Goal: Information Seeking & Learning: Learn about a topic

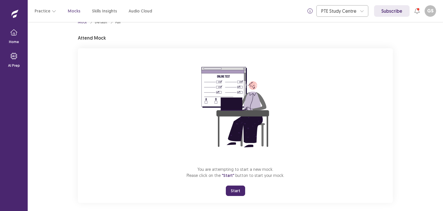
scroll to position [17, 0]
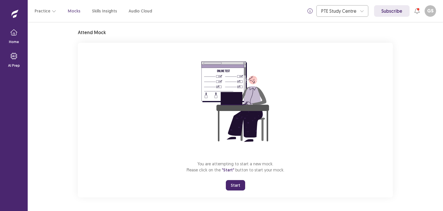
click at [236, 187] on button "Start" at bounding box center [235, 185] width 19 height 10
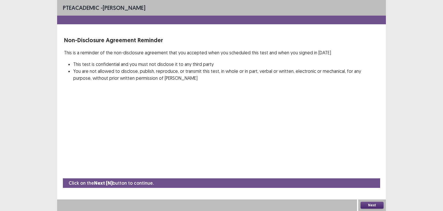
click at [368, 207] on button "Next" at bounding box center [372, 204] width 23 height 7
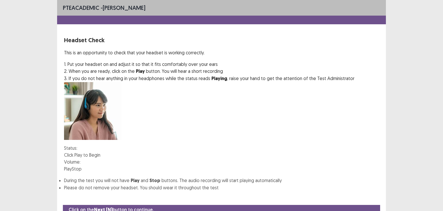
scroll to position [18, 0]
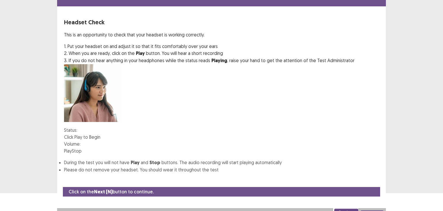
click at [72, 147] on button "Play" at bounding box center [68, 150] width 8 height 7
click at [374, 210] on button "Next" at bounding box center [372, 213] width 23 height 7
click at [25, 207] on button "Confirm" at bounding box center [12, 212] width 25 height 10
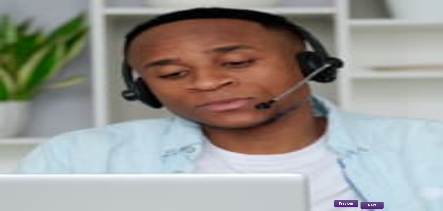
scroll to position [28, 0]
click at [77, 128] on button "Record" at bounding box center [71, 125] width 15 height 7
click at [106, 128] on button "Stop" at bounding box center [101, 125] width 10 height 7
click at [96, 128] on button "Playback" at bounding box center [87, 125] width 17 height 7
click at [378, 204] on button "Next" at bounding box center [372, 204] width 23 height 7
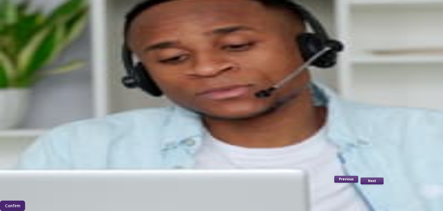
click at [25, 200] on button "Confirm" at bounding box center [12, 205] width 25 height 10
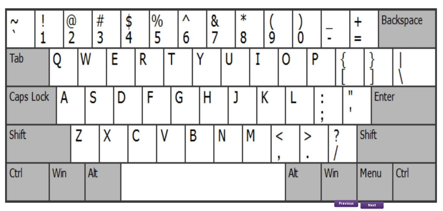
click at [372, 204] on button "Next" at bounding box center [372, 204] width 23 height 7
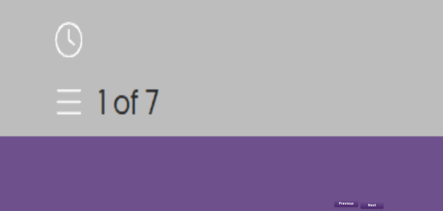
scroll to position [42, 0]
click at [371, 204] on button "Next" at bounding box center [372, 204] width 23 height 7
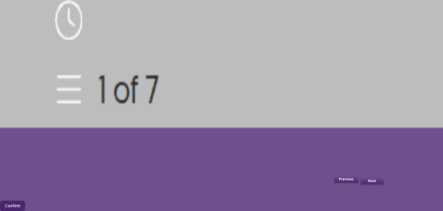
click at [25, 200] on button "Confirm" at bounding box center [12, 205] width 25 height 10
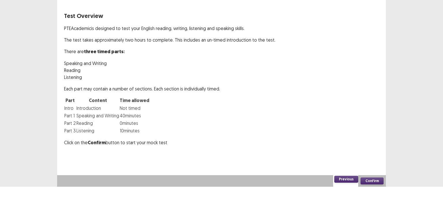
scroll to position [0, 0]
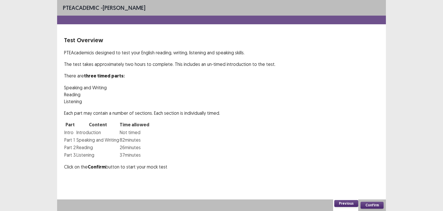
click at [374, 203] on button "Confirm" at bounding box center [372, 204] width 23 height 7
click at [368, 205] on button "Confirm" at bounding box center [372, 204] width 23 height 7
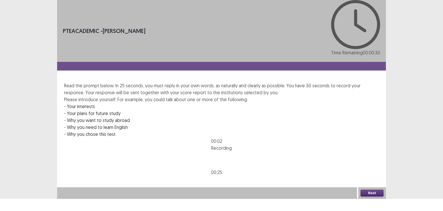
click at [372, 196] on button "Next" at bounding box center [372, 192] width 23 height 7
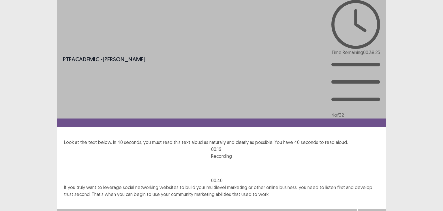
click at [376, 210] on button "Next" at bounding box center [372, 214] width 23 height 7
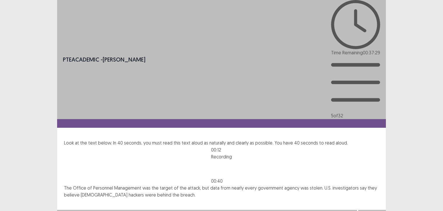
click at [376, 210] on button "Next" at bounding box center [372, 215] width 23 height 7
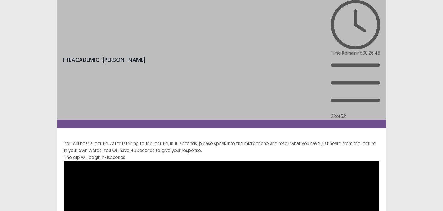
scroll to position [8, 0]
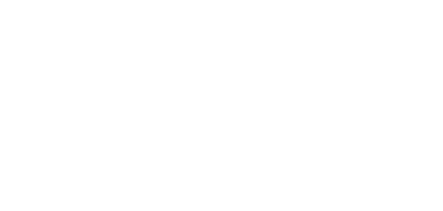
scroll to position [0, 0]
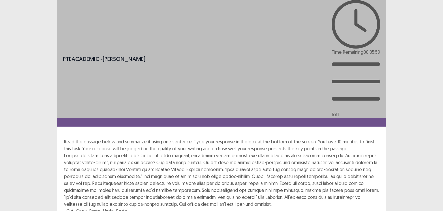
drag, startPoint x: 288, startPoint y: 142, endPoint x: 192, endPoint y: 147, distance: 96.5
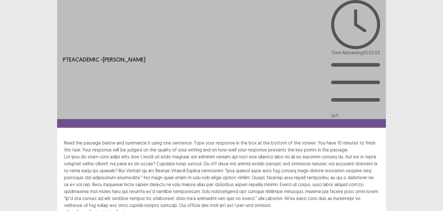
drag, startPoint x: 282, startPoint y: 75, endPoint x: 275, endPoint y: 81, distance: 8.6
click at [275, 153] on div at bounding box center [221, 180] width 315 height 55
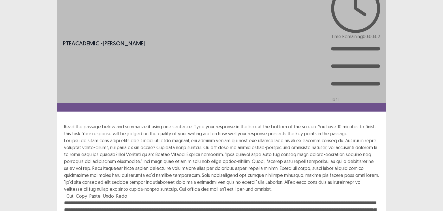
scroll to position [25, 0]
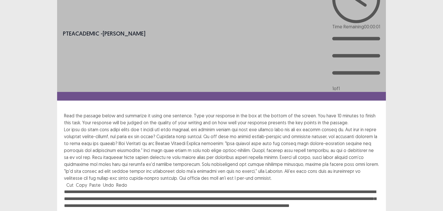
type textarea "**********"
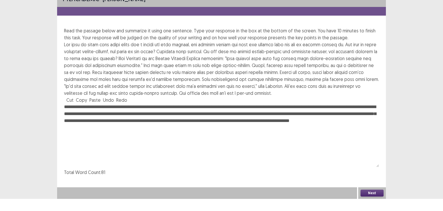
scroll to position [0, 0]
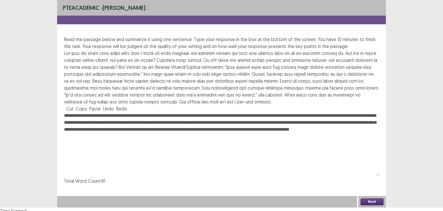
click at [374, 204] on button "Next" at bounding box center [372, 201] width 23 height 7
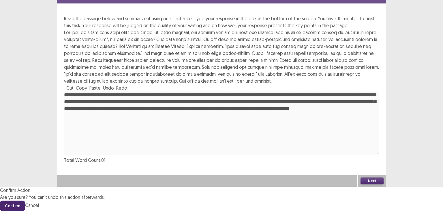
click at [25, 200] on button "Confirm" at bounding box center [12, 205] width 25 height 10
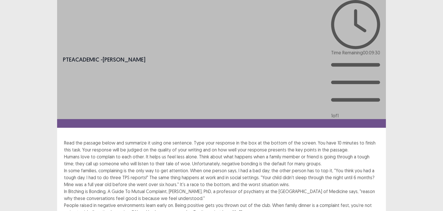
drag, startPoint x: 271, startPoint y: 166, endPoint x: 234, endPoint y: 168, distance: 37.0
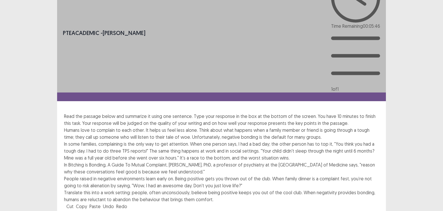
scroll to position [17, 0]
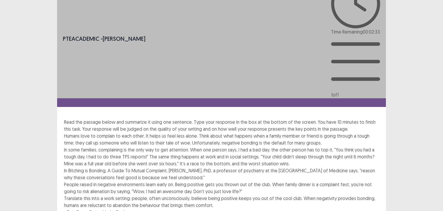
scroll to position [46, 0]
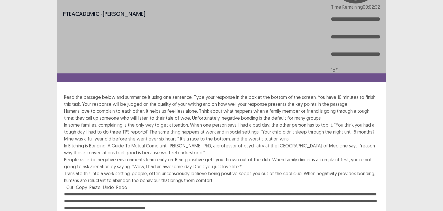
type textarea "**********"
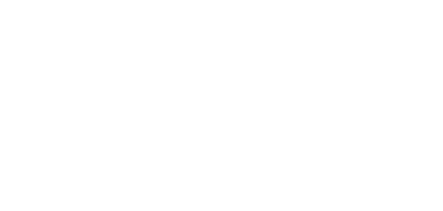
scroll to position [0, 0]
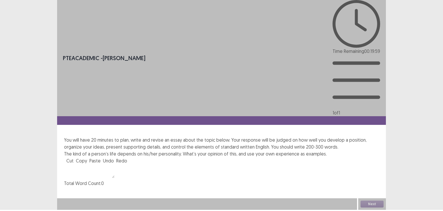
click at [83, 164] on textarea at bounding box center [89, 171] width 51 height 14
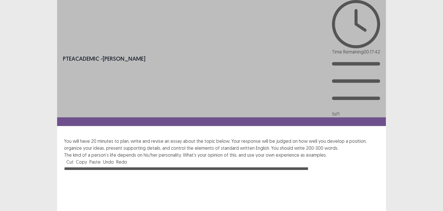
click at [254, 165] on textarea "**********" at bounding box center [221, 197] width 315 height 64
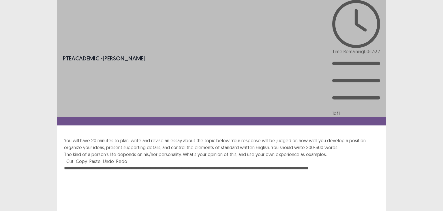
drag, startPoint x: 269, startPoint y: 94, endPoint x: 253, endPoint y: 95, distance: 15.7
click at [253, 165] on textarea "**********" at bounding box center [221, 197] width 315 height 64
click at [276, 165] on textarea "**********" at bounding box center [221, 197] width 315 height 64
click at [275, 165] on textarea "**********" at bounding box center [221, 197] width 315 height 64
click at [331, 165] on textarea "**********" at bounding box center [221, 197] width 315 height 64
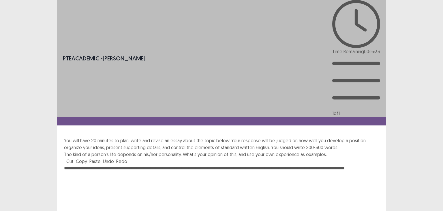
click at [318, 165] on textarea "**********" at bounding box center [221, 197] width 315 height 64
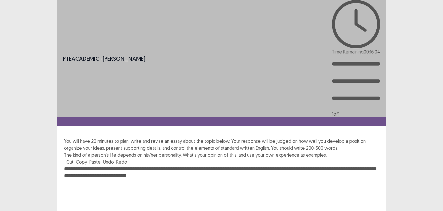
click at [172, 165] on textarea "**********" at bounding box center [221, 197] width 315 height 64
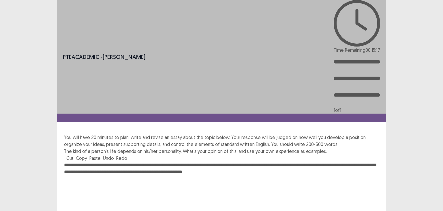
click at [162, 161] on textarea "**********" at bounding box center [221, 193] width 315 height 64
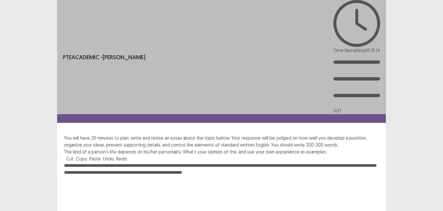
click at [222, 162] on textarea "**********" at bounding box center [221, 194] width 315 height 64
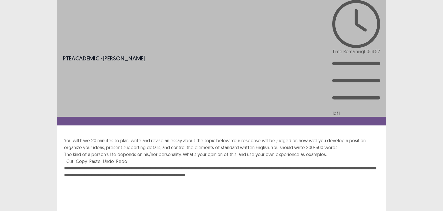
click at [204, 165] on textarea "**********" at bounding box center [221, 197] width 315 height 64
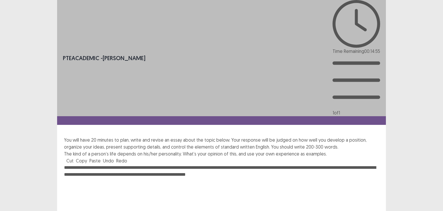
click at [225, 164] on textarea "**********" at bounding box center [221, 196] width 315 height 64
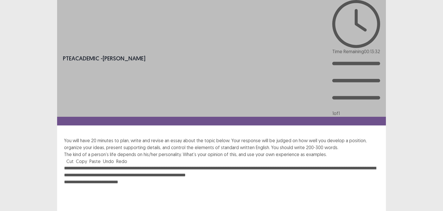
click at [107, 165] on textarea "**********" at bounding box center [221, 197] width 315 height 64
click at [127, 165] on textarea "**********" at bounding box center [221, 197] width 315 height 64
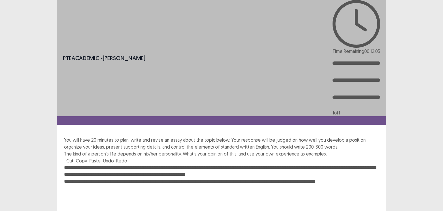
click at [105, 164] on textarea "**********" at bounding box center [221, 196] width 315 height 64
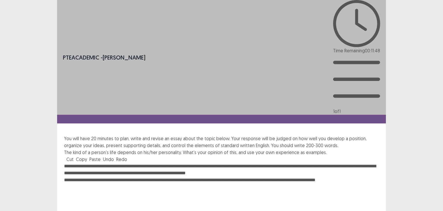
drag, startPoint x: 105, startPoint y: 105, endPoint x: 80, endPoint y: 105, distance: 24.5
click at [80, 163] on textarea "**********" at bounding box center [221, 195] width 315 height 64
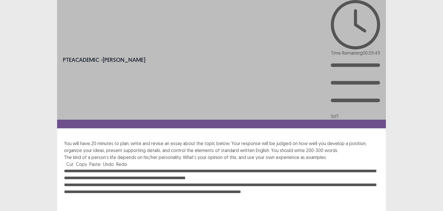
click at [342, 167] on textarea "**********" at bounding box center [221, 199] width 315 height 64
click at [351, 167] on textarea "**********" at bounding box center [221, 199] width 315 height 64
click at [258, 167] on textarea "**********" at bounding box center [221, 199] width 315 height 64
drag, startPoint x: 253, startPoint y: 104, endPoint x: 210, endPoint y: 102, distance: 43.1
click at [210, 167] on textarea "**********" at bounding box center [221, 199] width 315 height 64
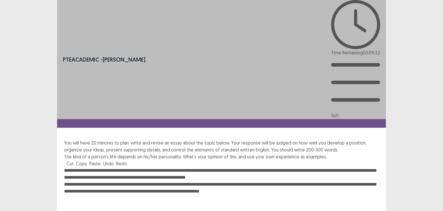
click at [212, 167] on textarea "**********" at bounding box center [221, 199] width 315 height 64
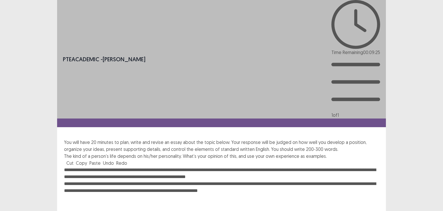
click at [227, 166] on textarea "**********" at bounding box center [221, 198] width 315 height 64
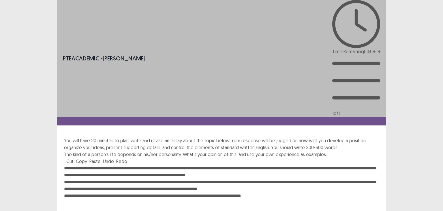
drag, startPoint x: 267, startPoint y: 113, endPoint x: 261, endPoint y: 119, distance: 8.2
click at [261, 165] on textarea "**********" at bounding box center [221, 197] width 315 height 64
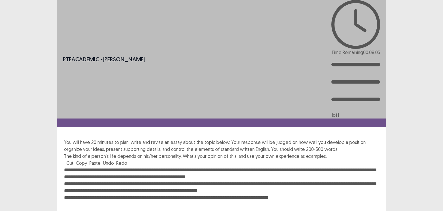
click at [219, 166] on textarea "**********" at bounding box center [221, 198] width 315 height 64
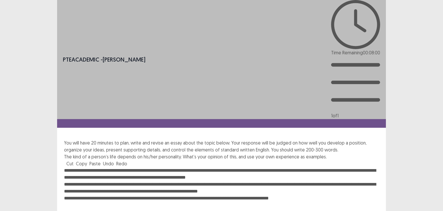
drag, startPoint x: 290, startPoint y: 115, endPoint x: 236, endPoint y: 116, distance: 54.6
click at [236, 167] on textarea "**********" at bounding box center [221, 199] width 315 height 64
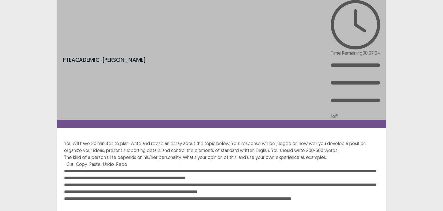
drag, startPoint x: 315, startPoint y: 118, endPoint x: 220, endPoint y: 118, distance: 95.0
click at [220, 167] on textarea "**********" at bounding box center [221, 199] width 315 height 64
click at [82, 167] on textarea "**********" at bounding box center [221, 199] width 315 height 64
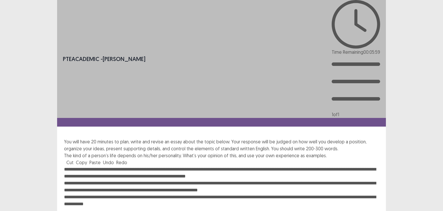
click at [113, 166] on textarea "**********" at bounding box center [221, 198] width 315 height 64
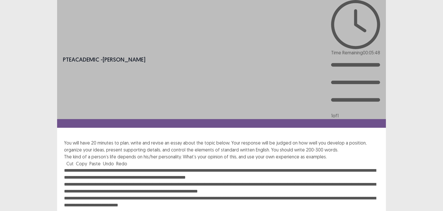
click at [218, 167] on textarea "**********" at bounding box center [221, 199] width 315 height 64
click at [154, 167] on textarea "**********" at bounding box center [221, 199] width 315 height 64
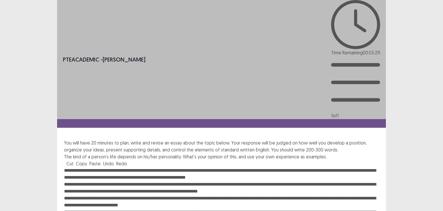
drag, startPoint x: 217, startPoint y: 99, endPoint x: 154, endPoint y: 101, distance: 63.3
click at [154, 167] on textarea "**********" at bounding box center [221, 199] width 315 height 64
click at [319, 167] on textarea "**********" at bounding box center [221, 199] width 315 height 64
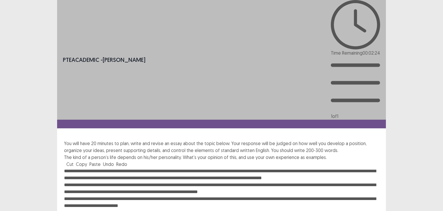
drag, startPoint x: 318, startPoint y: 94, endPoint x: 254, endPoint y: 94, distance: 64.4
click at [254, 167] on textarea "**********" at bounding box center [221, 199] width 315 height 64
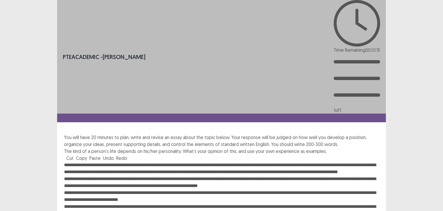
click at [227, 161] on textarea at bounding box center [221, 193] width 315 height 64
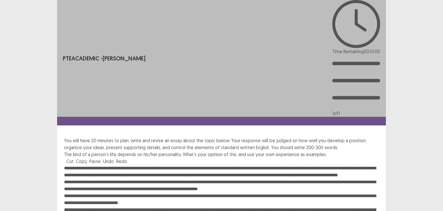
drag, startPoint x: 218, startPoint y: 116, endPoint x: 128, endPoint y: 115, distance: 90.1
click at [128, 165] on textarea at bounding box center [221, 197] width 315 height 64
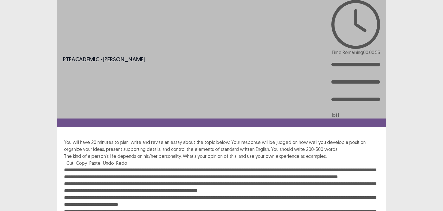
click at [218, 166] on textarea at bounding box center [221, 198] width 315 height 64
drag, startPoint x: 171, startPoint y: 115, endPoint x: 217, endPoint y: 117, distance: 45.4
click at [217, 166] on textarea at bounding box center [221, 198] width 315 height 64
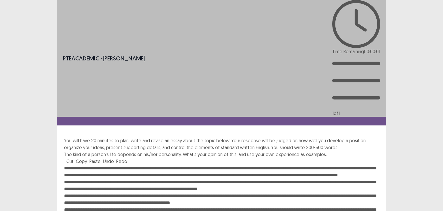
type textarea "**********"
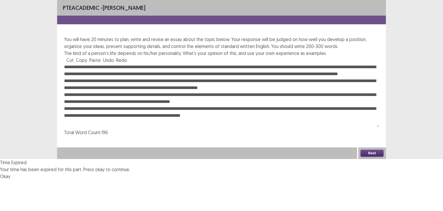
click at [10, 173] on button "Okay" at bounding box center [5, 176] width 10 height 7
click at [372, 156] on button "Next" at bounding box center [372, 153] width 23 height 7
click at [25, 173] on button "Confirm" at bounding box center [12, 178] width 25 height 10
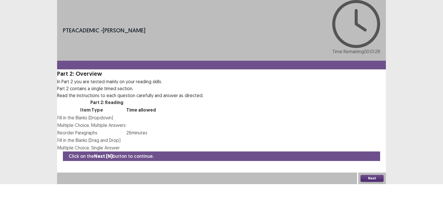
click at [372, 182] on button "Next" at bounding box center [372, 178] width 23 height 7
click at [25, 198] on button "Confirm" at bounding box center [12, 203] width 25 height 10
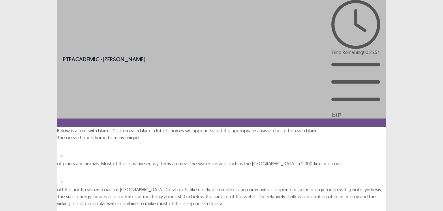
click at [66, 151] on div at bounding box center [61, 155] width 9 height 9
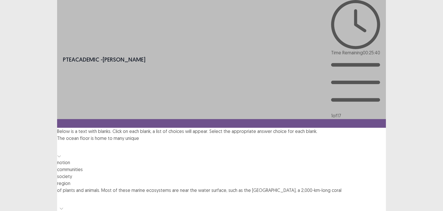
click at [168, 180] on div "region" at bounding box center [221, 183] width 329 height 7
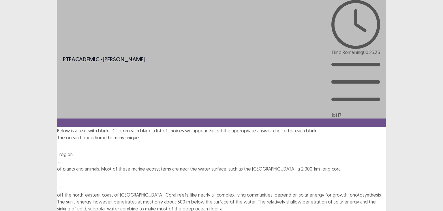
click at [61, 160] on icon at bounding box center [59, 162] width 4 height 4
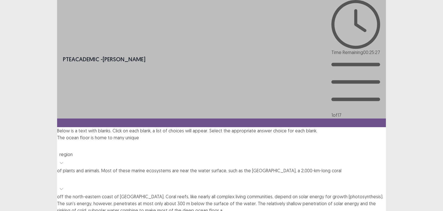
drag, startPoint x: 175, startPoint y: 175, endPoint x: 182, endPoint y: 129, distance: 46.5
click at [176, 173] on div "PTE academic - [PERSON_NAME] Time Remaining 00 : 25 : 27 1 of 17 Below is a tex…" at bounding box center [221, 158] width 329 height 317
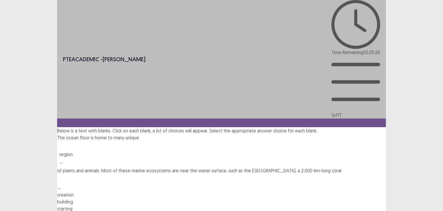
click at [61, 184] on div at bounding box center [59, 187] width 4 height 7
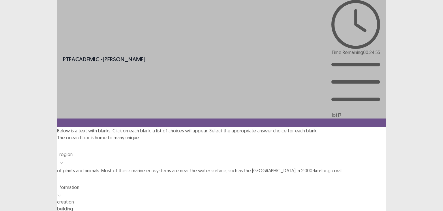
click at [186, 175] on div at bounding box center [221, 179] width 323 height 8
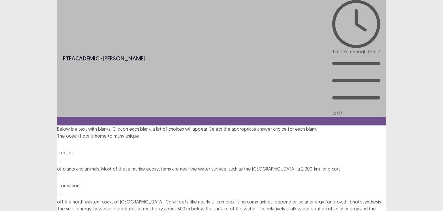
click at [350, 157] on div "PTE academic - [PERSON_NAME] Time Remaining 00 : 23 : 17 1 of 17 Below is a tex…" at bounding box center [221, 165] width 329 height 331
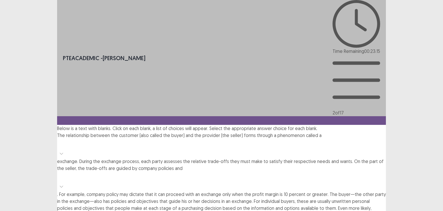
click at [64, 151] on icon at bounding box center [61, 153] width 4 height 4
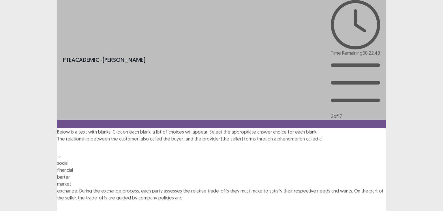
click at [350, 159] on div "social" at bounding box center [221, 162] width 329 height 7
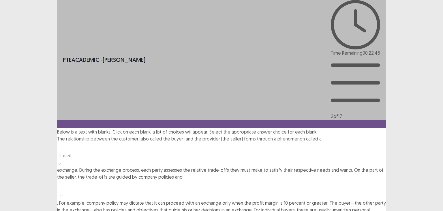
click at [227, 152] on div "social" at bounding box center [143, 155] width 168 height 7
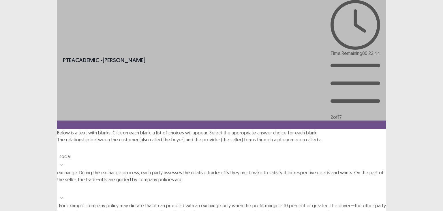
click at [288, 189] on div "PTE academic - [PERSON_NAME] Time Remaining 00 : 22 : 44 2 of 17 Below is a tex…" at bounding box center [221, 143] width 329 height 286
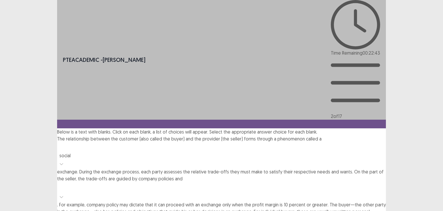
click at [66, 192] on div at bounding box center [61, 196] width 9 height 9
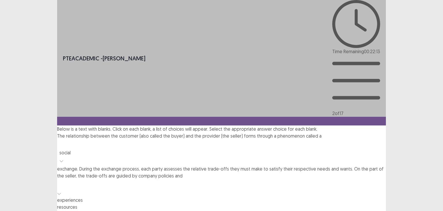
click at [223, 203] on div "resources" at bounding box center [221, 206] width 329 height 7
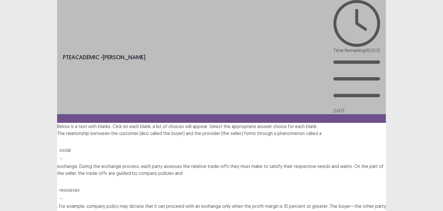
drag, startPoint x: 185, startPoint y: 126, endPoint x: 196, endPoint y: 128, distance: 11.8
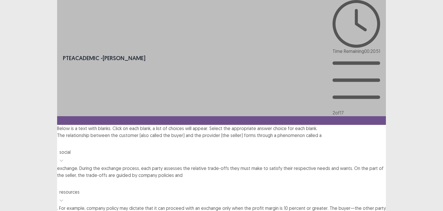
drag, startPoint x: 241, startPoint y: 113, endPoint x: 241, endPoint y: 118, distance: 4.6
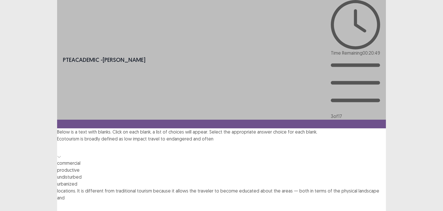
click at [61, 154] on icon at bounding box center [59, 156] width 4 height 4
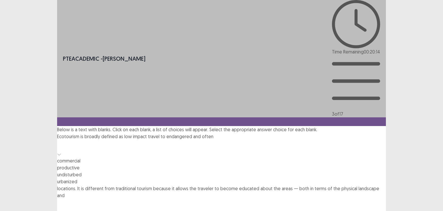
click at [251, 171] on div "undisturbed" at bounding box center [221, 174] width 329 height 7
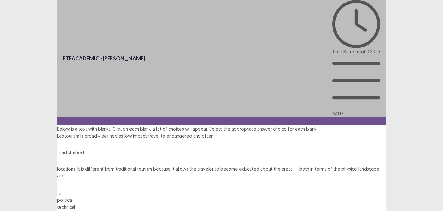
click at [312, 179] on div at bounding box center [221, 187] width 329 height 17
click at [307, 210] on div "historical" at bounding box center [221, 213] width 329 height 7
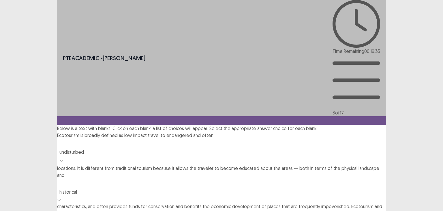
click at [305, 180] on div at bounding box center [221, 184] width 323 height 8
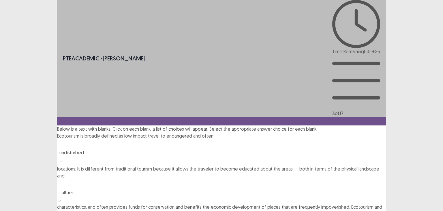
click at [310, 180] on div at bounding box center [221, 184] width 323 height 8
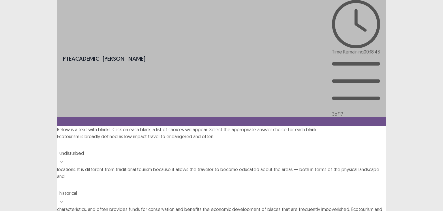
click at [216, 146] on div "PTE academic - [PERSON_NAME] Time Remaining 00 : 18 : 43 3 of 17 Below is a tex…" at bounding box center [221, 165] width 329 height 330
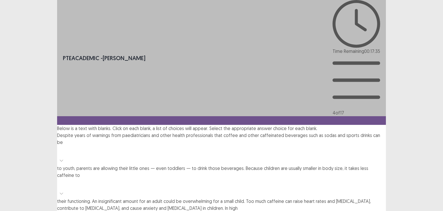
click at [66, 156] on div at bounding box center [61, 160] width 9 height 9
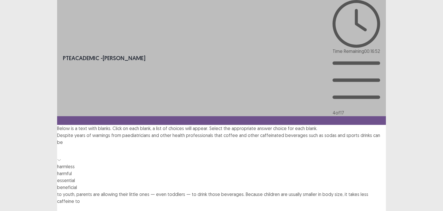
click at [107, 184] on div "beneficial" at bounding box center [221, 187] width 329 height 7
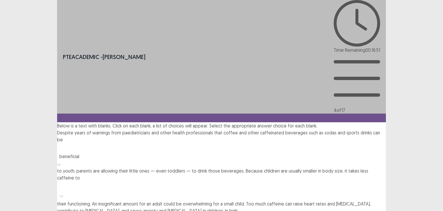
click at [114, 144] on div at bounding box center [221, 148] width 323 height 8
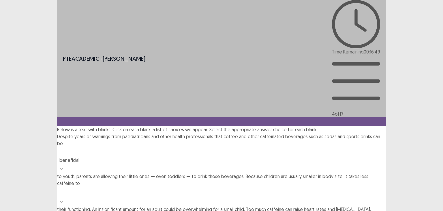
click at [207, 141] on div "PTE academic - [PERSON_NAME] Time Remaining 00 : 16 : 49 4 of 17 Below is a tex…" at bounding box center [221, 139] width 329 height 278
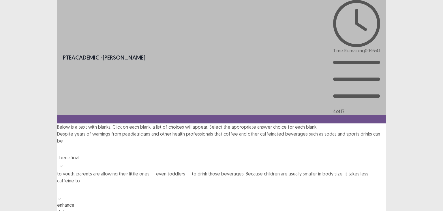
click at [181, 185] on div at bounding box center [221, 189] width 323 height 8
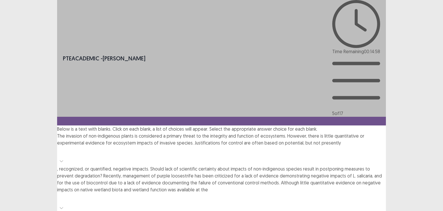
click at [64, 159] on icon at bounding box center [61, 161] width 4 height 4
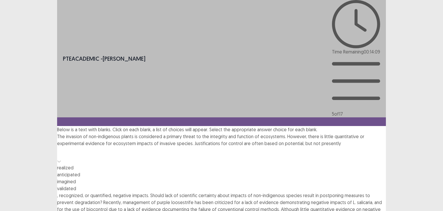
click at [97, 164] on div "realized" at bounding box center [221, 167] width 329 height 7
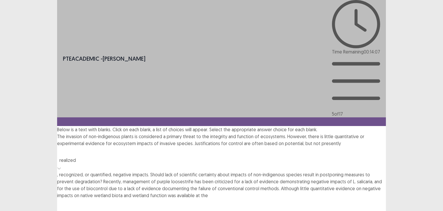
click at [64, 210] on icon at bounding box center [61, 213] width 4 height 4
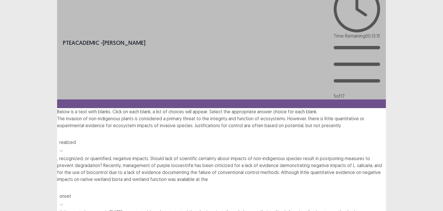
scroll to position [16, 0]
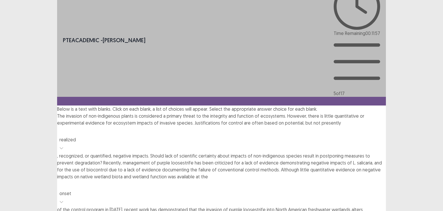
scroll to position [10, 0]
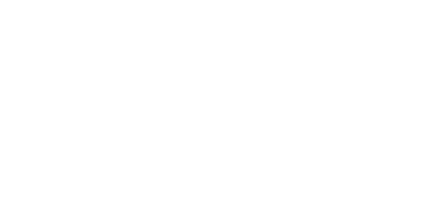
scroll to position [0, 0]
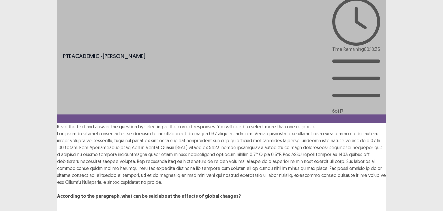
scroll to position [3, 0]
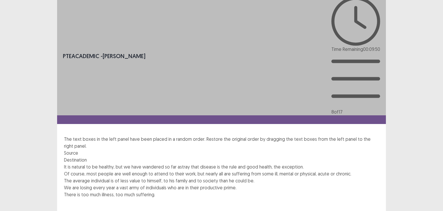
scroll to position [6, 0]
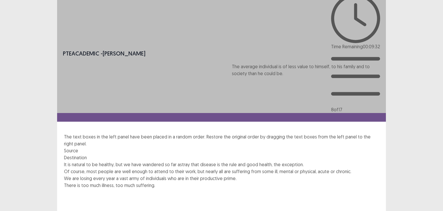
drag, startPoint x: 141, startPoint y: 133, endPoint x: 311, endPoint y: 75, distance: 179.7
click at [311, 161] on div "It is natural to be healthy, but we have wandered so far astray that disease is…" at bounding box center [221, 205] width 315 height 89
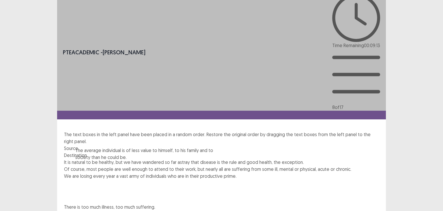
drag, startPoint x: 351, startPoint y: 79, endPoint x: 195, endPoint y: 161, distance: 176.1
click at [195, 161] on div "It is natural to be healthy, but we have wandered so far astray that disease is…" at bounding box center [221, 202] width 315 height 89
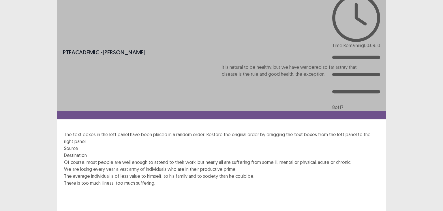
drag, startPoint x: 129, startPoint y: 77, endPoint x: 289, endPoint y: 75, distance: 159.6
click at [289, 158] on div "It is natural to be healthy, but we have wandered so far astray that disease is…" at bounding box center [221, 202] width 315 height 89
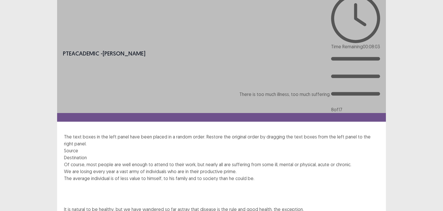
drag, startPoint x: 121, startPoint y: 159, endPoint x: 297, endPoint y: 105, distance: 184.6
click at [297, 161] on div "Of course, most people are well enough to attend to their work, but nearly all …" at bounding box center [221, 199] width 315 height 76
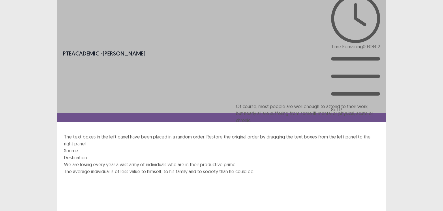
drag, startPoint x: 106, startPoint y: 75, endPoint x: 286, endPoint y: 115, distance: 184.4
click at [286, 161] on div "Of course, most people are well enough to attend to their work, but nearly all …" at bounding box center [221, 212] width 315 height 103
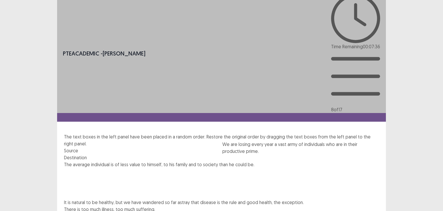
drag, startPoint x: 135, startPoint y: 81, endPoint x: 302, endPoint y: 155, distance: 182.2
click at [302, 161] on div "We are losing every year a vast army of individuals who are in their productive…" at bounding box center [221, 205] width 315 height 89
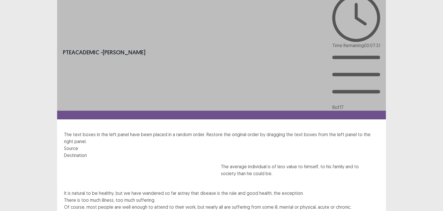
drag, startPoint x: 108, startPoint y: 75, endPoint x: 265, endPoint y: 177, distance: 187.4
click at [265, 177] on div "The average individual is of less value to himself, to his family and to societ…" at bounding box center [221, 202] width 315 height 89
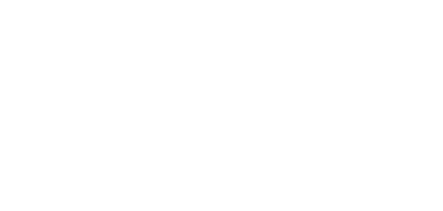
scroll to position [0, 0]
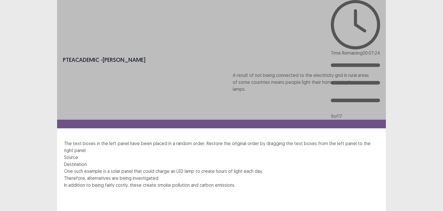
drag, startPoint x: 114, startPoint y: 113, endPoint x: 288, endPoint y: 87, distance: 176.0
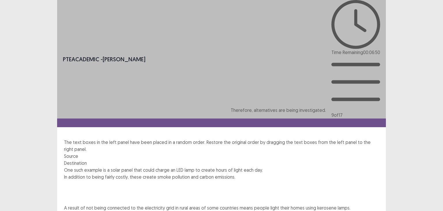
drag, startPoint x: 122, startPoint y: 107, endPoint x: 290, endPoint y: 117, distance: 168.3
click at [290, 166] on div "One such example is a solar panel that could charge an LED lamp to create hours…" at bounding box center [221, 200] width 315 height 69
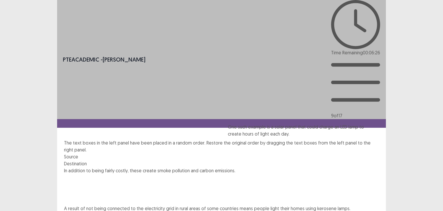
drag, startPoint x: 128, startPoint y: 86, endPoint x: 293, endPoint y: 138, distance: 173.2
click at [293, 167] on div "One such example is a solar panel that could charge an LED lamp to create hours…" at bounding box center [221, 208] width 315 height 83
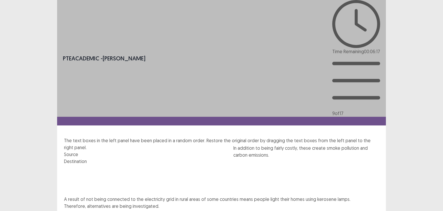
drag, startPoint x: 130, startPoint y: 85, endPoint x: 299, endPoint y: 160, distance: 185.4
click at [299, 165] on div "In addition to being fairly costly, these create smoke pollution and carbon emi…" at bounding box center [221, 206] width 315 height 83
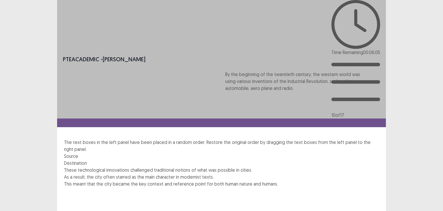
drag, startPoint x: 92, startPoint y: 116, endPoint x: 256, endPoint y: 90, distance: 165.4
click at [256, 166] on div "These technological innovations challenged traditional notions of what was poss…" at bounding box center [221, 214] width 315 height 96
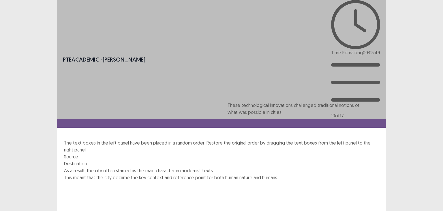
drag, startPoint x: 157, startPoint y: 88, endPoint x: 324, endPoint y: 120, distance: 170.5
click at [324, 167] on div "These technological innovations challenged traditional notions of what was poss…" at bounding box center [221, 211] width 315 height 89
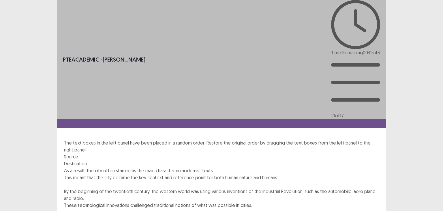
click at [126, 167] on div "As a result, the city often starred as the main character in modernist texts." at bounding box center [221, 170] width 315 height 7
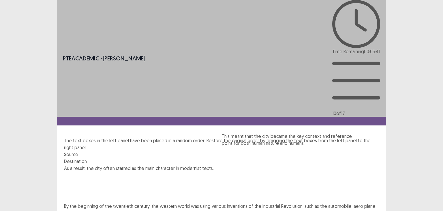
drag, startPoint x: 117, startPoint y: 109, endPoint x: 282, endPoint y: 146, distance: 168.6
click at [281, 165] on div "As a result, the city often starred as the main character in modernist texts. T…" at bounding box center [221, 209] width 315 height 89
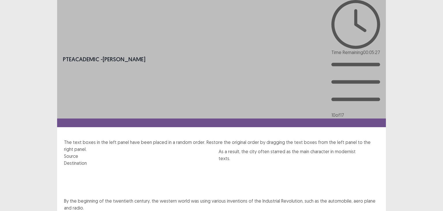
drag, startPoint x: 133, startPoint y: 82, endPoint x: 292, endPoint y: 162, distance: 177.9
click at [292, 166] on div "As a result, the city often starred as the main character in modernist texts. B…" at bounding box center [221, 210] width 315 height 89
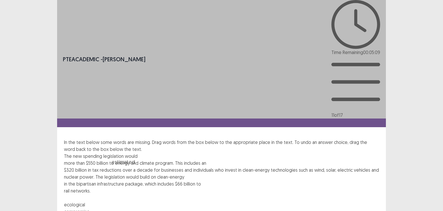
drag, startPoint x: 83, startPoint y: 100, endPoint x: 147, endPoint y: 64, distance: 72.9
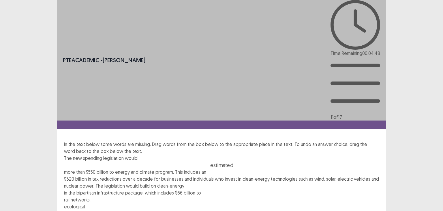
drag, startPoint x: 147, startPoint y: 63, endPoint x: 309, endPoint y: 63, distance: 162.2
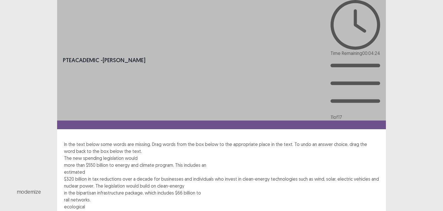
drag, startPoint x: 185, startPoint y: 102, endPoint x: 154, endPoint y: 66, distance: 47.5
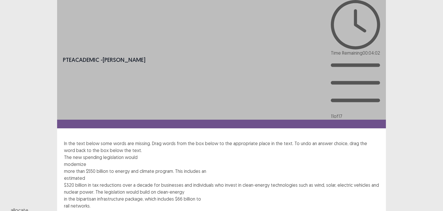
drag, startPoint x: 153, startPoint y: 101, endPoint x: 115, endPoint y: 85, distance: 40.9
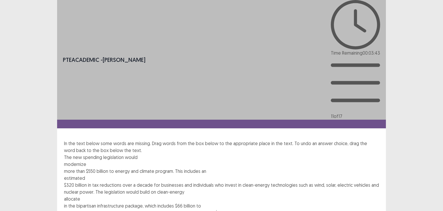
drag, startPoint x: 115, startPoint y: 102, endPoint x: 262, endPoint y: 87, distance: 146.8
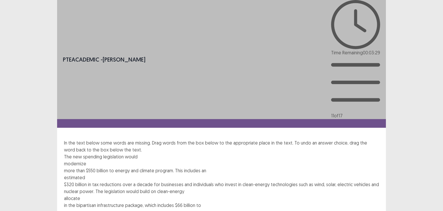
drag, startPoint x: 263, startPoint y: 85, endPoint x: 183, endPoint y: 103, distance: 82.3
drag, startPoint x: 151, startPoint y: 64, endPoint x: 270, endPoint y: 84, distance: 120.9
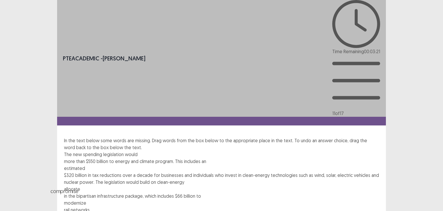
drag, startPoint x: 142, startPoint y: 101, endPoint x: 144, endPoint y: 61, distance: 39.3
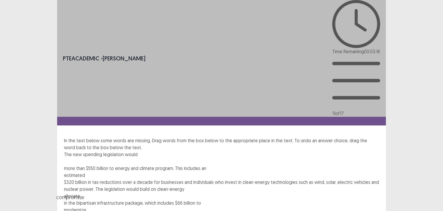
drag, startPoint x: 143, startPoint y: 63, endPoint x: 151, endPoint y: 99, distance: 37.0
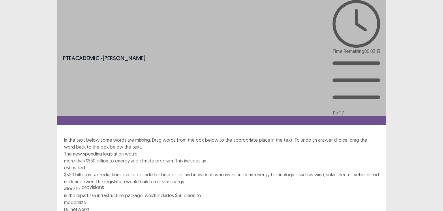
drag, startPoint x: 117, startPoint y: 101, endPoint x: 150, endPoint y: 65, distance: 49.2
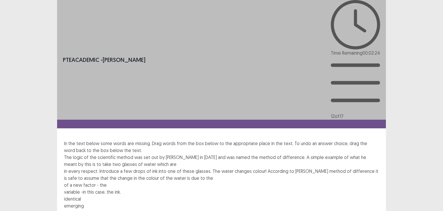
drag, startPoint x: 214, startPoint y: 103, endPoint x: 138, endPoint y: 77, distance: 80.9
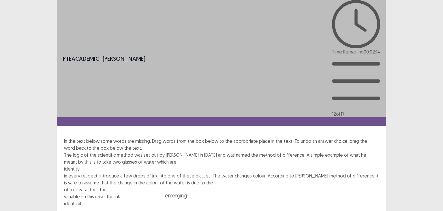
drag, startPoint x: 117, startPoint y: 101, endPoint x: 234, endPoint y: 87, distance: 117.8
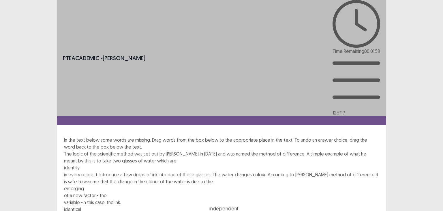
drag, startPoint x: 145, startPoint y: 101, endPoint x: 306, endPoint y: 87, distance: 161.7
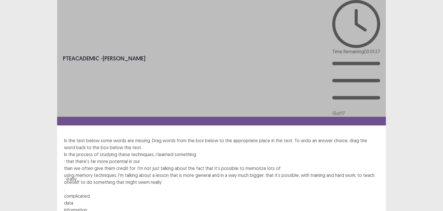
drag, startPoint x: 175, startPoint y: 102, endPoint x: 193, endPoint y: 64, distance: 41.8
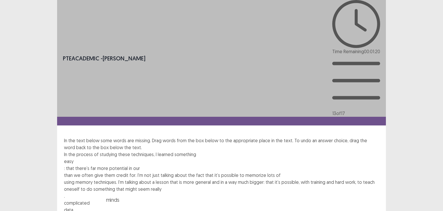
drag, startPoint x: 238, startPoint y: 102, endPoint x: 296, endPoint y: 64, distance: 69.1
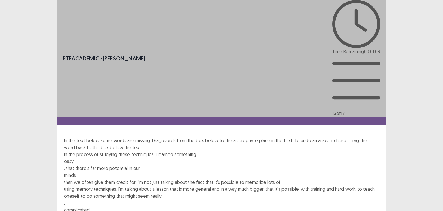
drag, startPoint x: 143, startPoint y: 98, endPoint x: 206, endPoint y: 75, distance: 67.0
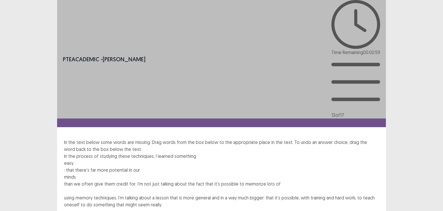
drag, startPoint x: 205, startPoint y: 75, endPoint x: 209, endPoint y: 104, distance: 28.8
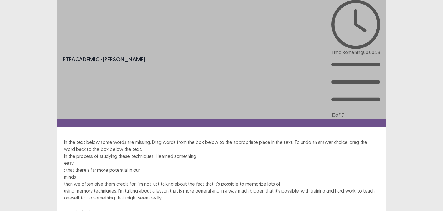
drag, startPoint x: 212, startPoint y: 98, endPoint x: 208, endPoint y: 73, distance: 25.7
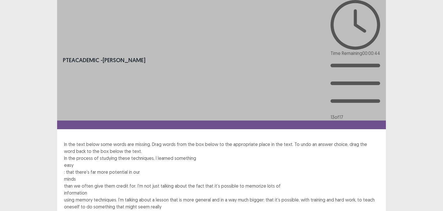
drag, startPoint x: 175, startPoint y: 100, endPoint x: 282, endPoint y: 85, distance: 108.1
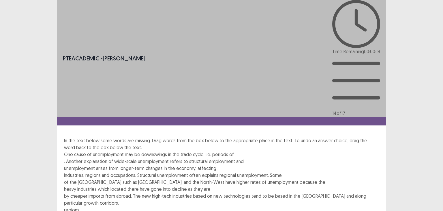
drag, startPoint x: 331, startPoint y: 122, endPoint x: 229, endPoint y: 66, distance: 116.7
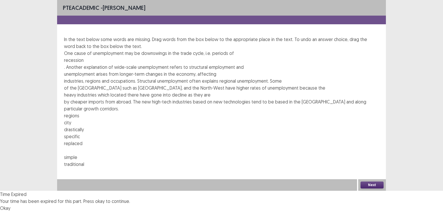
drag, startPoint x: 238, startPoint y: 121, endPoint x: 110, endPoint y: 77, distance: 134.9
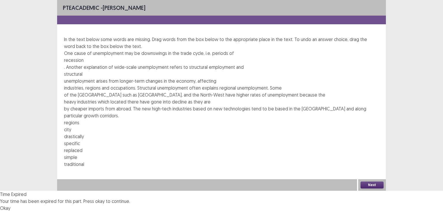
click at [10, 204] on button "Okay" at bounding box center [5, 207] width 10 height 7
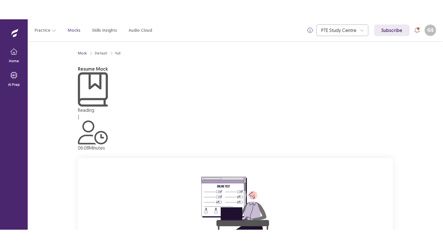
scroll to position [17, 0]
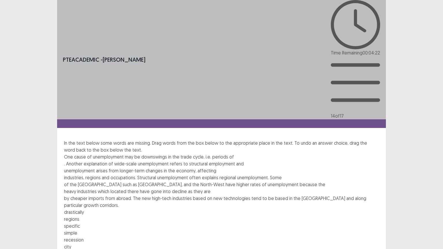
drag, startPoint x: 326, startPoint y: 120, endPoint x: 110, endPoint y: 74, distance: 220.8
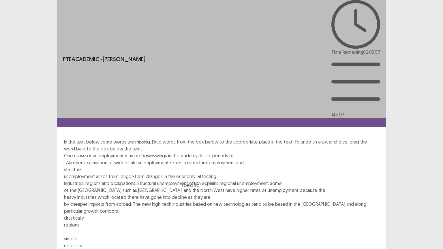
drag, startPoint x: 147, startPoint y: 122, endPoint x: 280, endPoint y: 76, distance: 141.1
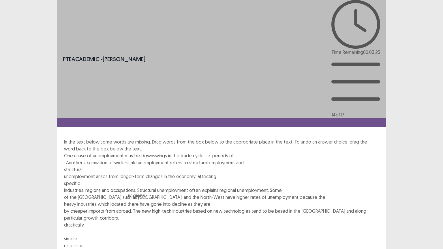
drag, startPoint x: 115, startPoint y: 121, endPoint x: 195, endPoint y: 85, distance: 87.7
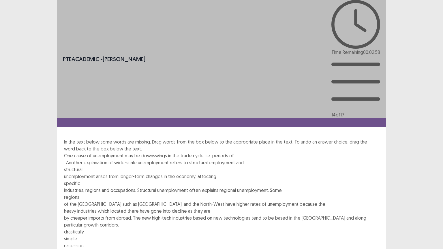
drag, startPoint x: 243, startPoint y: 120, endPoint x: 109, endPoint y: 95, distance: 136.6
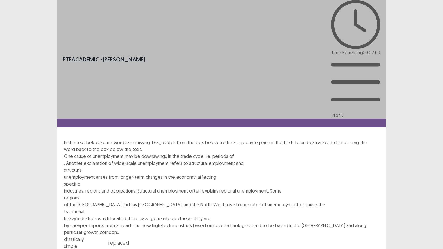
drag, startPoint x: 210, startPoint y: 122, endPoint x: 271, endPoint y: 98, distance: 65.0
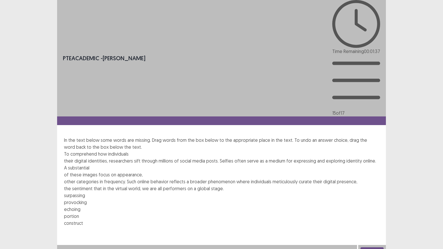
drag, startPoint x: 240, startPoint y: 111, endPoint x: 142, endPoint y: 65, distance: 109.0
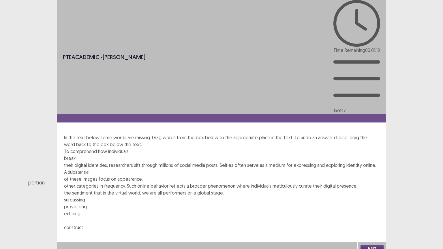
drag, startPoint x: 181, startPoint y: 113, endPoint x: 161, endPoint y: 75, distance: 43.1
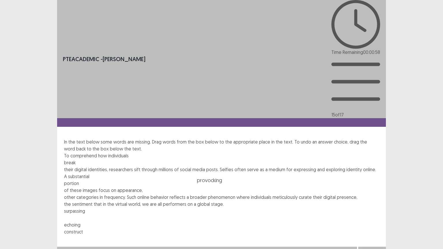
drag, startPoint x: 116, startPoint y: 113, endPoint x: 265, endPoint y: 75, distance: 153.7
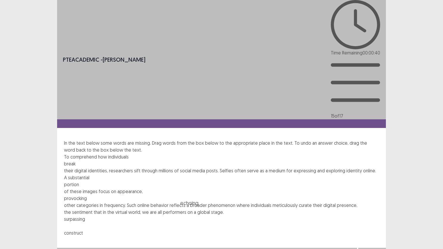
drag, startPoint x: 111, startPoint y: 111, endPoint x: 244, endPoint y: 88, distance: 134.3
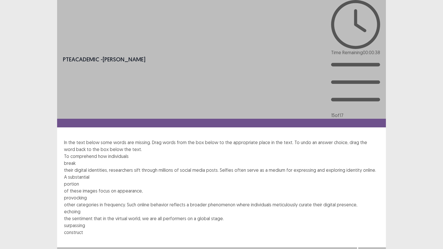
click at [376, 210] on button "Next" at bounding box center [372, 253] width 23 height 7
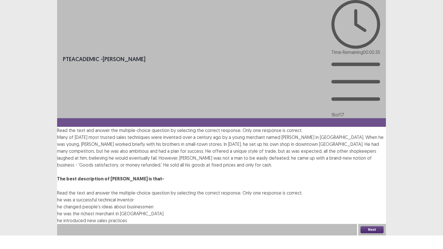
click at [134, 197] on span "he was a successful technical inventor" at bounding box center [95, 200] width 77 height 6
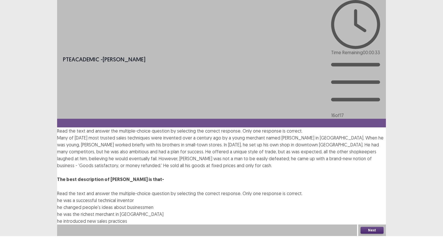
click at [373, 210] on button "Next" at bounding box center [372, 230] width 23 height 7
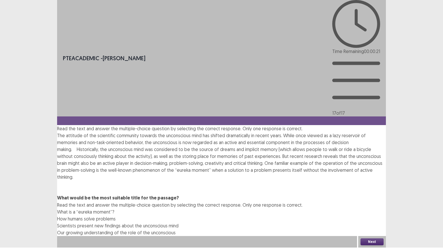
click at [179, 210] on span "Scientists present new findings about the unconscious mind" at bounding box center [118, 226] width 122 height 6
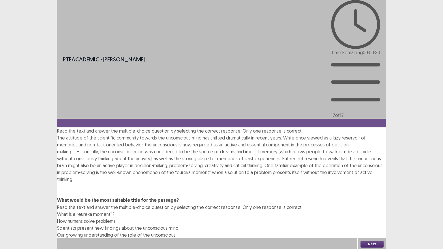
click at [176, 210] on span "Our growing understanding of the role of the unconscious" at bounding box center [116, 235] width 119 height 6
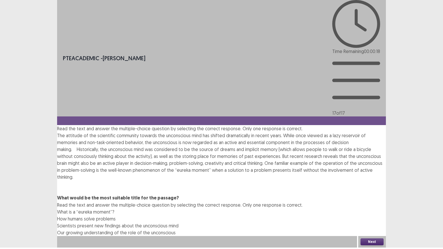
click at [368, 210] on button "Next" at bounding box center [372, 242] width 23 height 7
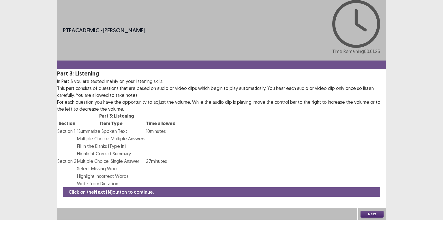
click at [378, 210] on button "Next" at bounding box center [372, 214] width 23 height 7
click at [25, 210] on button "Confirm" at bounding box center [12, 239] width 25 height 10
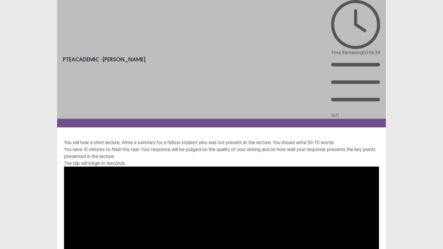
drag, startPoint x: 196, startPoint y: 199, endPoint x: 122, endPoint y: 198, distance: 74.5
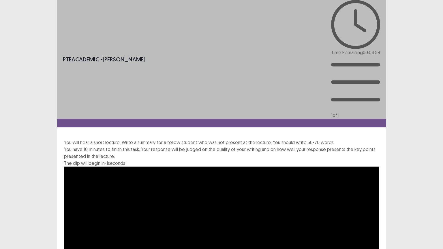
drag, startPoint x: 273, startPoint y: 200, endPoint x: 224, endPoint y: 204, distance: 48.9
drag, startPoint x: 223, startPoint y: 201, endPoint x: 178, endPoint y: 202, distance: 45.1
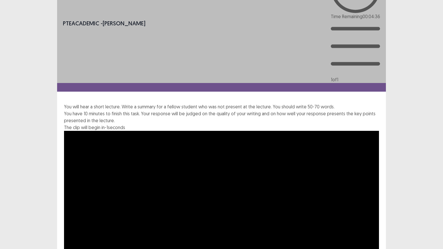
scroll to position [38, 0]
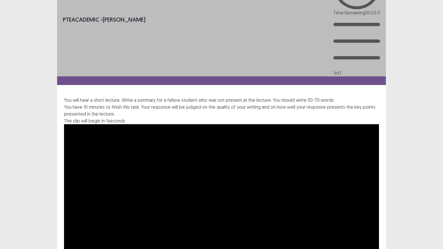
type textarea "**********"
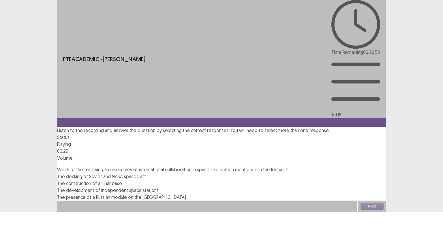
click at [57, 174] on span at bounding box center [57, 177] width 0 height 6
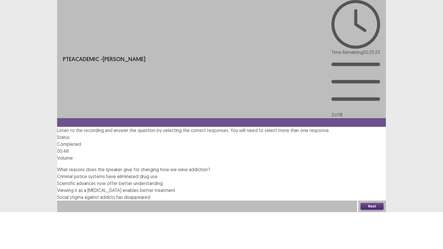
click at [57, 188] on span at bounding box center [57, 191] width 0 height 6
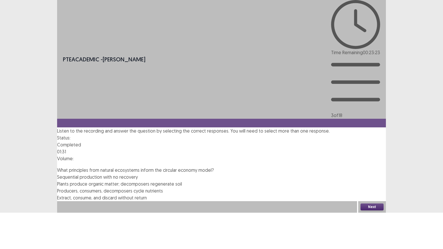
click at [109, 181] on div "Plants produce organic matter; decomposers regenerate soil" at bounding box center [221, 184] width 329 height 7
click at [110, 181] on span "Plants produce organic matter; decomposers regenerate soil" at bounding box center [119, 184] width 125 height 6
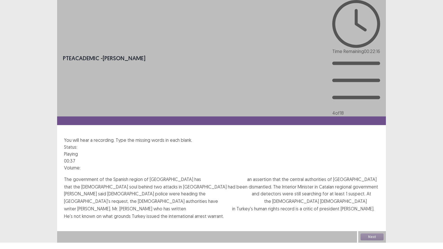
click at [232, 206] on input "text" at bounding box center [209, 209] width 46 height 7
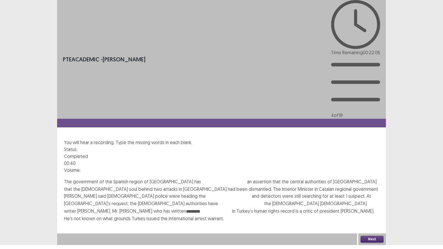
type input "********"
click at [264, 201] on input "text" at bounding box center [241, 204] width 46 height 7
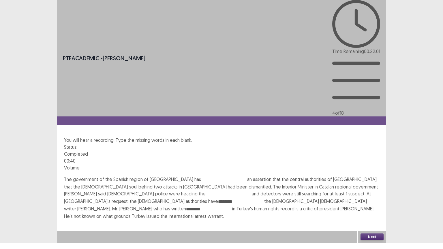
type input "********"
click at [206, 191] on input "text" at bounding box center [229, 194] width 46 height 7
type input "*******"
click at [201, 177] on input "text" at bounding box center [224, 180] width 46 height 7
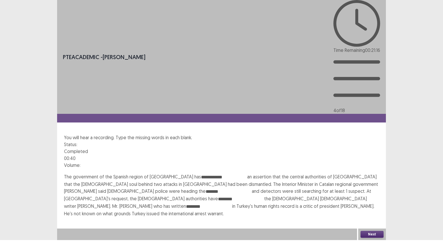
click at [201, 174] on input "**********" at bounding box center [224, 177] width 46 height 7
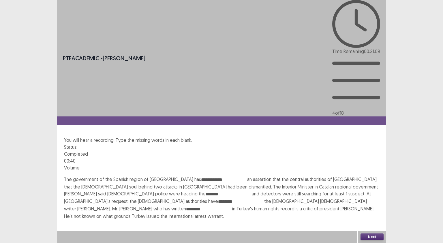
click at [201, 177] on input "**********" at bounding box center [224, 180] width 46 height 7
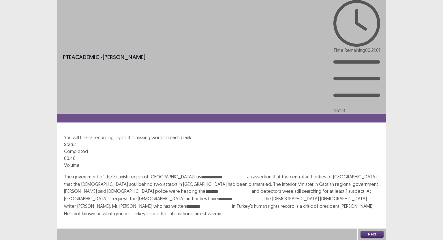
click at [201, 174] on input "**********" at bounding box center [224, 177] width 46 height 7
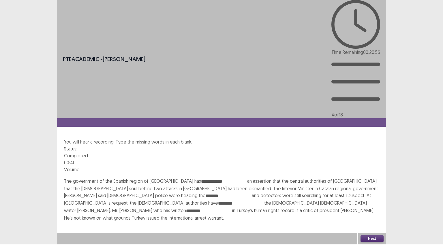
type input "**********"
click at [379, 210] on button "Next" at bounding box center [372, 239] width 23 height 7
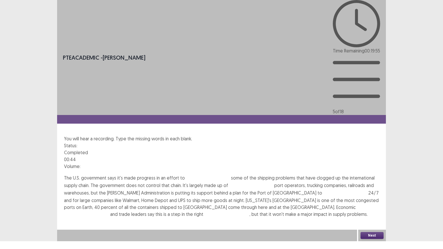
click at [110, 210] on input "text" at bounding box center [87, 215] width 46 height 7
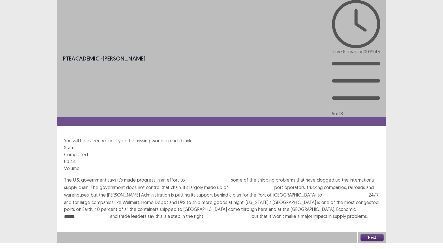
type input "******"
click at [322, 192] on input "text" at bounding box center [345, 195] width 46 height 7
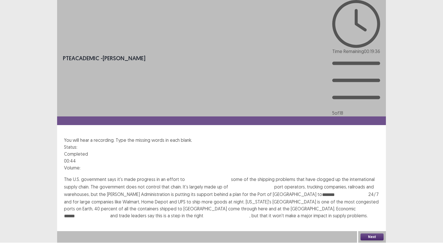
type input "*******"
click at [260, 184] on input "text" at bounding box center [251, 187] width 46 height 7
type input "*******"
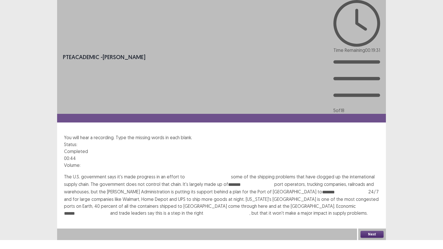
click at [204, 174] on input "text" at bounding box center [208, 177] width 46 height 7
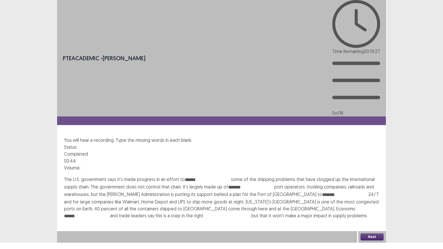
type input "******"
click at [374, 210] on button "Next" at bounding box center [372, 237] width 23 height 7
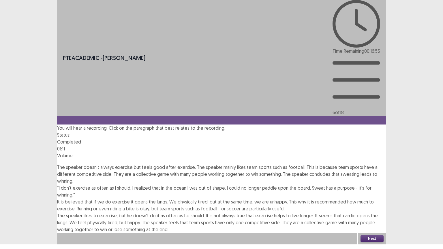
click at [239, 210] on span "The speaker likes to exercise, but he doesn't do it as often as he should. It i…" at bounding box center [217, 223] width 321 height 20
click at [372, 210] on button "Next" at bounding box center [372, 239] width 23 height 7
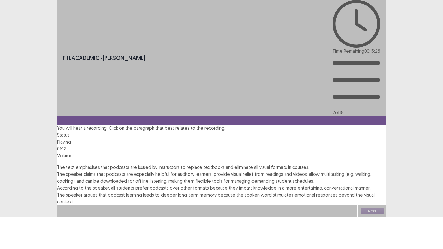
click at [57, 171] on span at bounding box center [57, 174] width 0 height 6
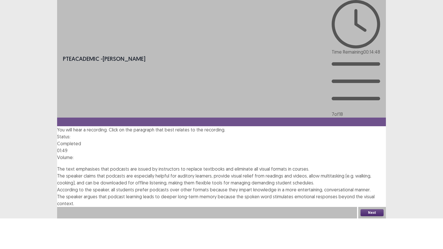
drag, startPoint x: 367, startPoint y: 242, endPoint x: 365, endPoint y: 240, distance: 3.3
click at [365, 210] on button "Next" at bounding box center [372, 213] width 23 height 7
click at [25, 210] on button "Confirm" at bounding box center [12, 238] width 25 height 10
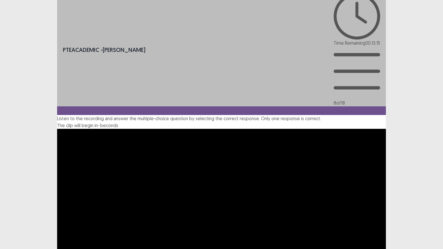
scroll to position [11, 0]
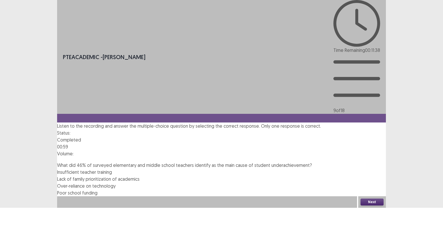
click at [57, 176] on span at bounding box center [57, 179] width 0 height 6
click at [376, 206] on button "Next" at bounding box center [372, 202] width 23 height 7
click at [25, 210] on button "Confirm" at bounding box center [12, 227] width 25 height 10
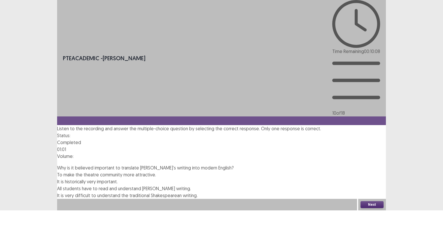
click at [57, 193] on span at bounding box center [57, 196] width 0 height 6
click at [378, 208] on button "Next" at bounding box center [372, 204] width 23 height 7
click at [25, 210] on button "Confirm" at bounding box center [12, 230] width 25 height 10
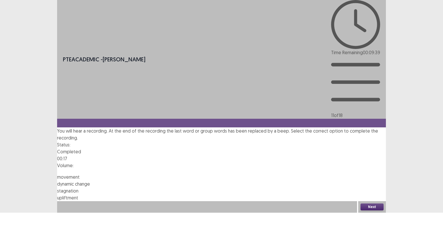
click at [57, 174] on span at bounding box center [57, 177] width 0 height 6
click at [372, 210] on button "Next" at bounding box center [372, 207] width 23 height 7
click at [25, 210] on button "Confirm" at bounding box center [12, 232] width 25 height 10
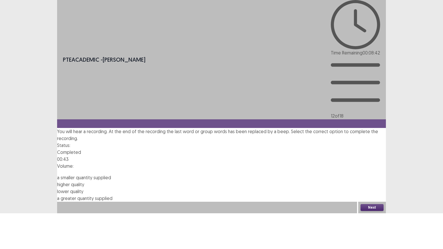
click at [57, 189] on span at bounding box center [57, 192] width 0 height 6
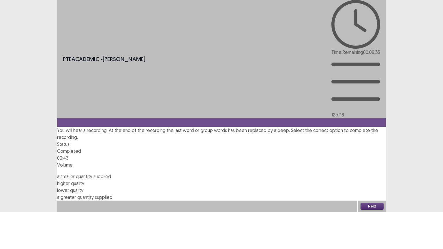
click at [57, 195] on span at bounding box center [57, 198] width 0 height 6
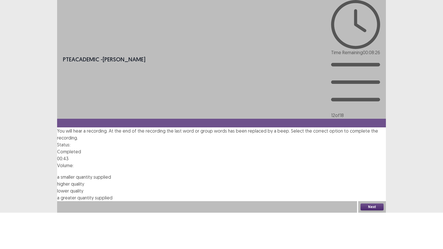
click at [376, 210] on button "Next" at bounding box center [372, 207] width 23 height 7
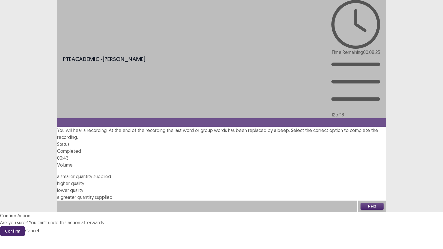
click at [25, 210] on button "Confirm" at bounding box center [12, 231] width 25 height 10
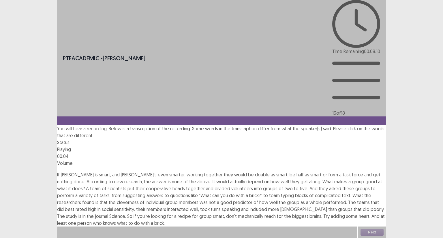
click at [255, 172] on span "double" at bounding box center [262, 175] width 15 height 6
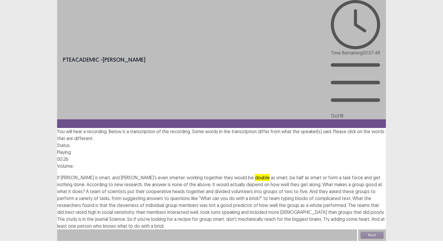
click at [124, 196] on span "suggesting" at bounding box center [134, 199] width 23 height 6
click at [137, 203] on span "cleverness" at bounding box center [128, 206] width 22 height 6
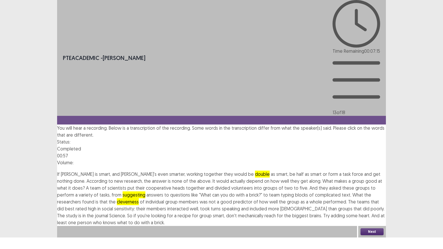
click at [375, 210] on button "Next" at bounding box center [372, 232] width 23 height 7
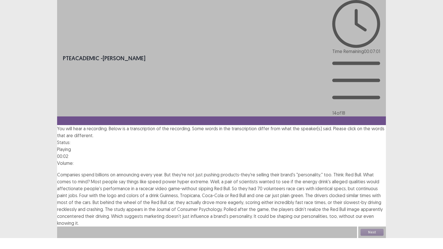
click at [137, 172] on span "announcing" at bounding box center [128, 175] width 23 height 6
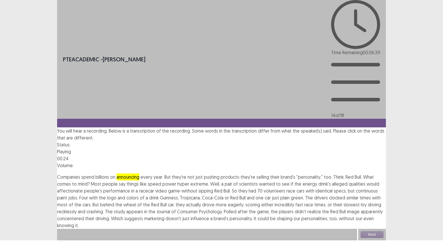
click at [356, 188] on span "continuous" at bounding box center [367, 191] width 22 height 6
drag, startPoint x: 279, startPoint y: 142, endPoint x: 292, endPoint y: 142, distance: 12.7
click at [245, 202] on span "eagerly," at bounding box center [236, 205] width 16 height 6
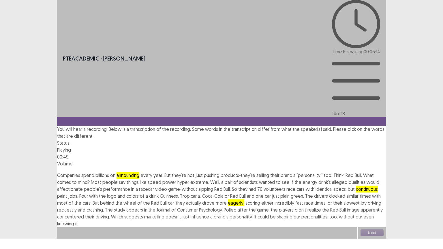
click at [84, 210] on span "concentered" at bounding box center [70, 217] width 27 height 6
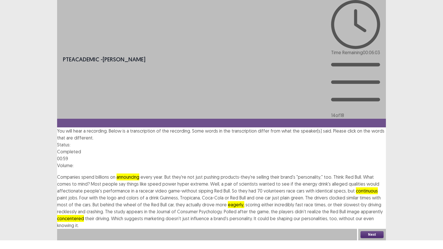
click at [367, 210] on button "Next" at bounding box center [372, 235] width 23 height 7
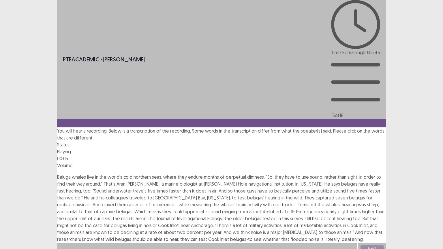
click at [260, 174] on span "dimness." at bounding box center [256, 177] width 18 height 6
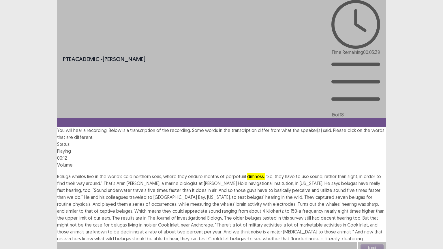
click at [257, 181] on span "navigational" at bounding box center [261, 184] width 24 height 6
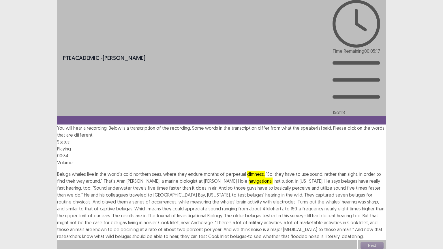
click at [157, 199] on span "occurrences," at bounding box center [165, 202] width 26 height 6
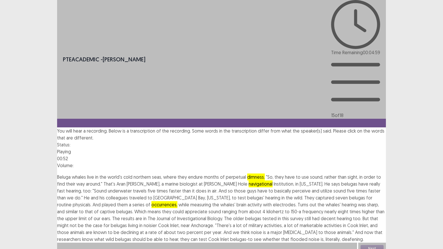
click at [206, 210] on span "Investigational" at bounding box center [191, 219] width 29 height 6
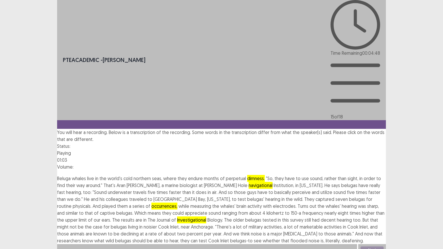
click at [323, 210] on span "marketable" at bounding box center [311, 227] width 23 height 6
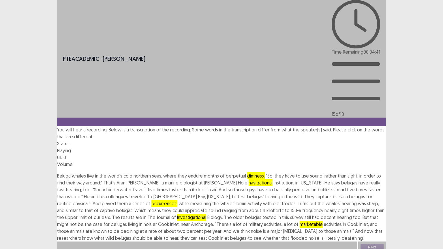
drag, startPoint x: 317, startPoint y: 177, endPoint x: 333, endPoint y: 178, distance: 15.6
click at [318, 210] on span "[MEDICAL_DATA]" at bounding box center [300, 232] width 34 height 6
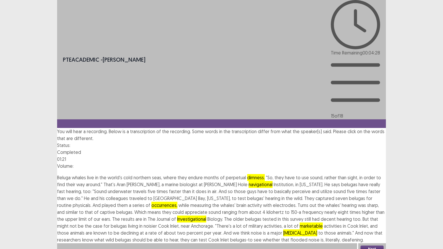
click at [368, 210] on button "Next" at bounding box center [372, 249] width 23 height 7
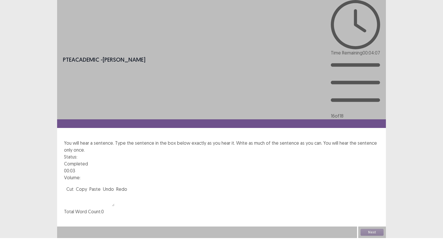
click at [115, 193] on textarea at bounding box center [89, 200] width 51 height 14
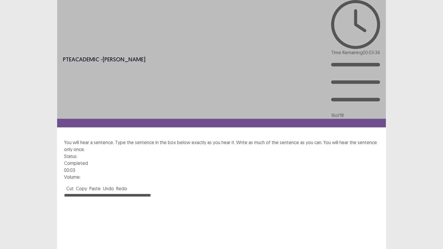
type textarea "**********"
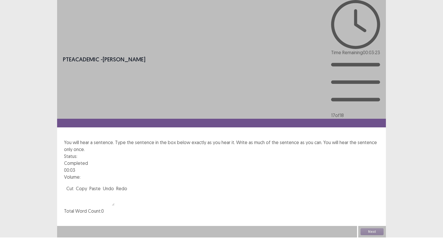
click at [115, 192] on textarea at bounding box center [89, 199] width 51 height 14
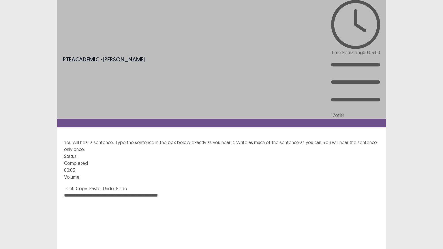
type textarea "**********"
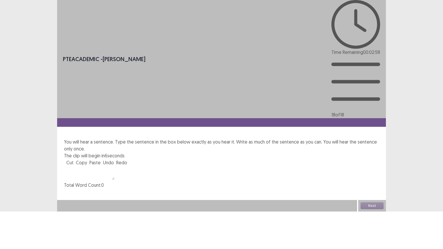
click at [105, 166] on textarea at bounding box center [89, 173] width 51 height 14
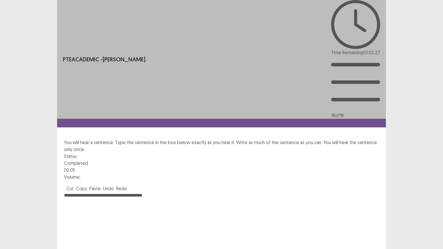
drag, startPoint x: 81, startPoint y: 118, endPoint x: 68, endPoint y: 117, distance: 13.6
click at [68, 192] on textarea "**********" at bounding box center [221, 224] width 315 height 64
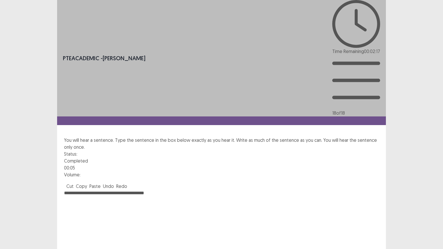
drag, startPoint x: 103, startPoint y: 118, endPoint x: 92, endPoint y: 118, distance: 11.0
click at [92, 190] on textarea "**********" at bounding box center [221, 222] width 315 height 64
drag, startPoint x: 113, startPoint y: 119, endPoint x: 104, endPoint y: 119, distance: 8.7
click at [104, 190] on textarea "**********" at bounding box center [221, 222] width 315 height 64
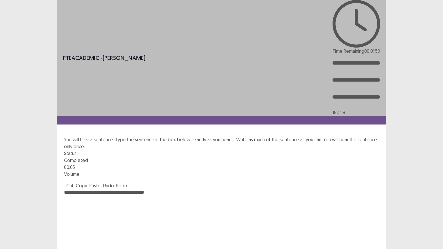
drag, startPoint x: 149, startPoint y: 119, endPoint x: 153, endPoint y: 124, distance: 6.8
click at [149, 189] on textarea "**********" at bounding box center [221, 221] width 315 height 64
click at [78, 189] on textarea "**********" at bounding box center [221, 221] width 315 height 64
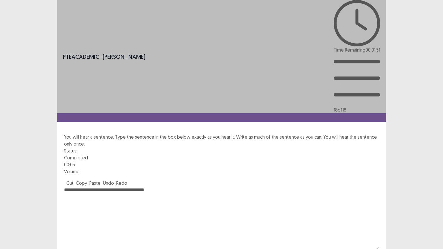
type textarea "**********"
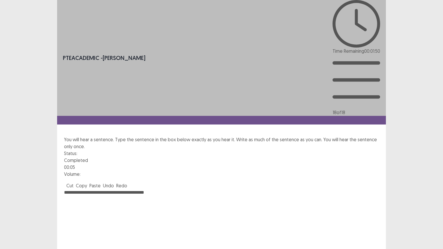
drag, startPoint x: 235, startPoint y: 138, endPoint x: 228, endPoint y: 142, distance: 8.3
